Goal: Task Accomplishment & Management: Manage account settings

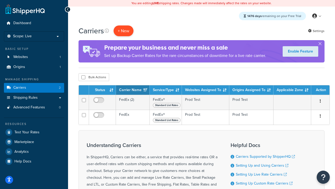
click at [124, 31] on button "+ New" at bounding box center [124, 30] width 20 height 11
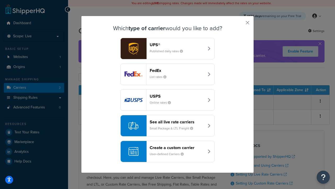
click at [168, 74] on small "List rates" at bounding box center [160, 76] width 21 height 5
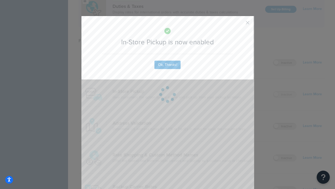
click at [240, 24] on button "button" at bounding box center [239, 24] width 1 height 1
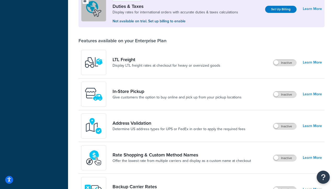
scroll to position [160, 0]
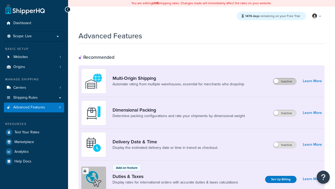
click at [285, 81] on label "Inactive" at bounding box center [284, 81] width 23 height 6
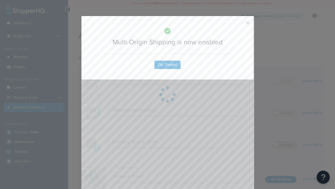
click at [240, 24] on button "button" at bounding box center [239, 24] width 1 height 1
click at [285, 145] on label "Inactive" at bounding box center [284, 144] width 23 height 6
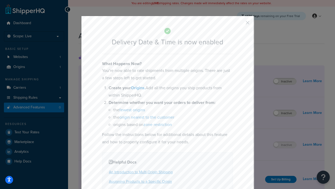
click at [240, 24] on button "button" at bounding box center [239, 24] width 1 height 1
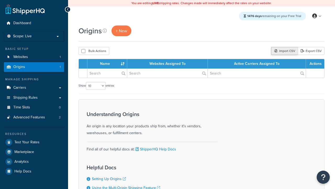
click at [284, 51] on div "Import CSV" at bounding box center [284, 51] width 27 height 8
